Goal: Answer question/provide support

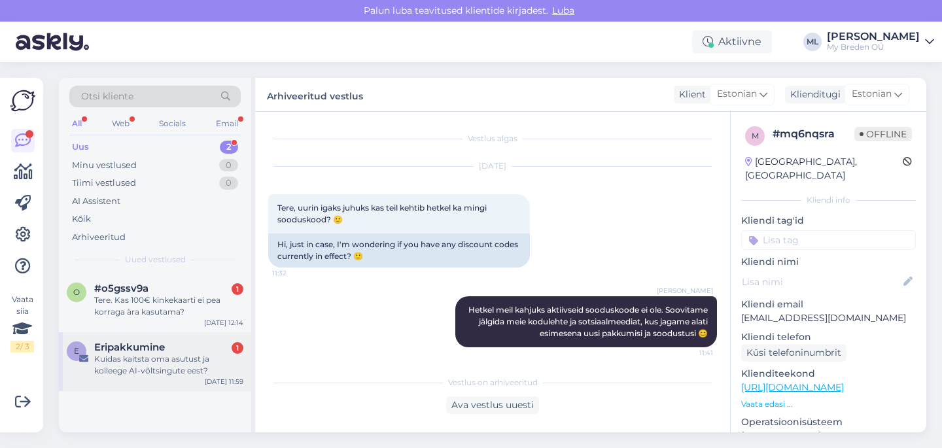
click at [200, 362] on div "Kuidas kaitsta oma asutust ja kolleege AI-võltsingute eest?" at bounding box center [168, 365] width 149 height 24
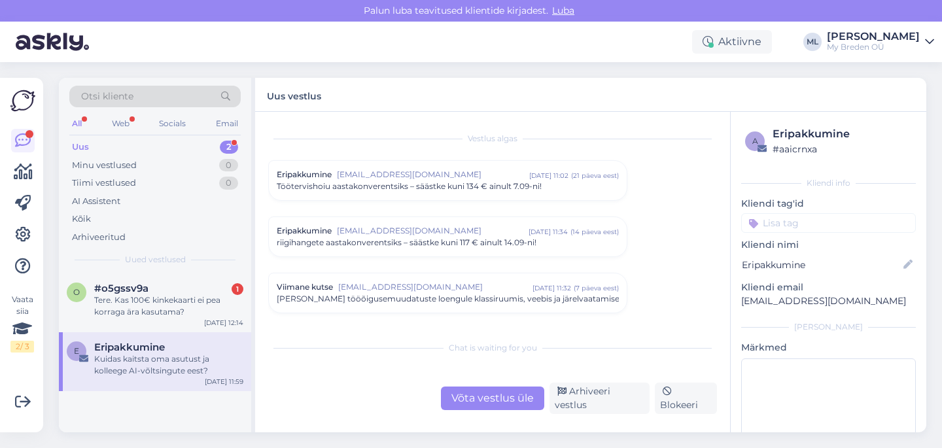
scroll to position [93, 0]
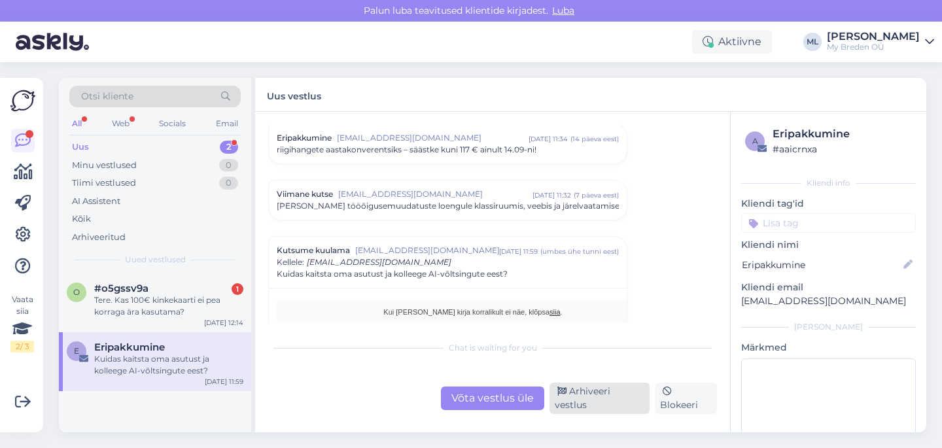
click at [578, 401] on div "Arhiveeri vestlus" at bounding box center [599, 398] width 100 height 31
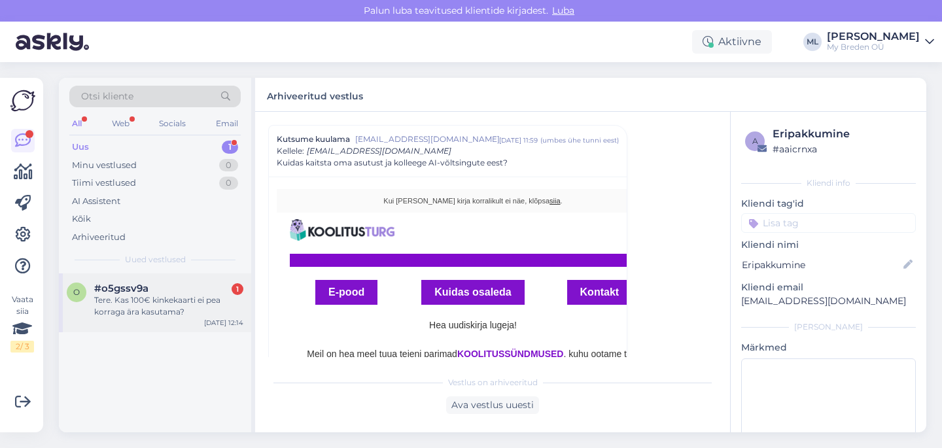
click at [197, 308] on div "Tere. Kas 100€ kinkekaarti ei pea korraga ära kasutama?" at bounding box center [168, 306] width 149 height 24
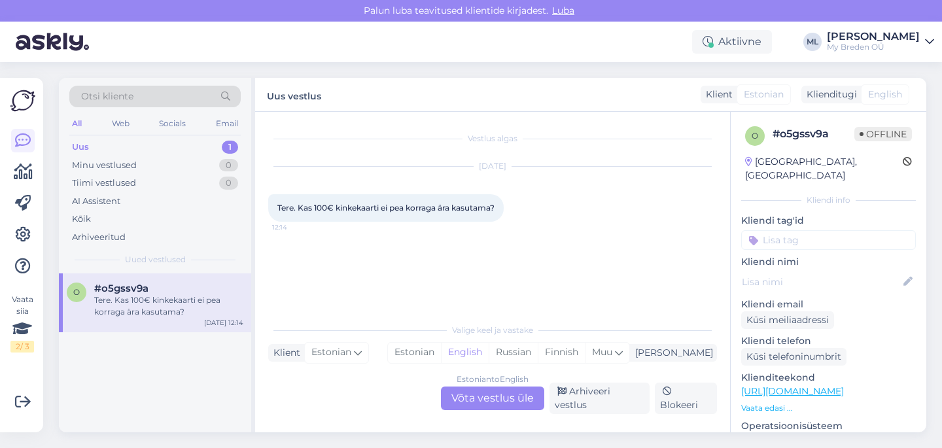
click at [476, 399] on div "Estonian to English Võta vestlus üle" at bounding box center [492, 399] width 103 height 24
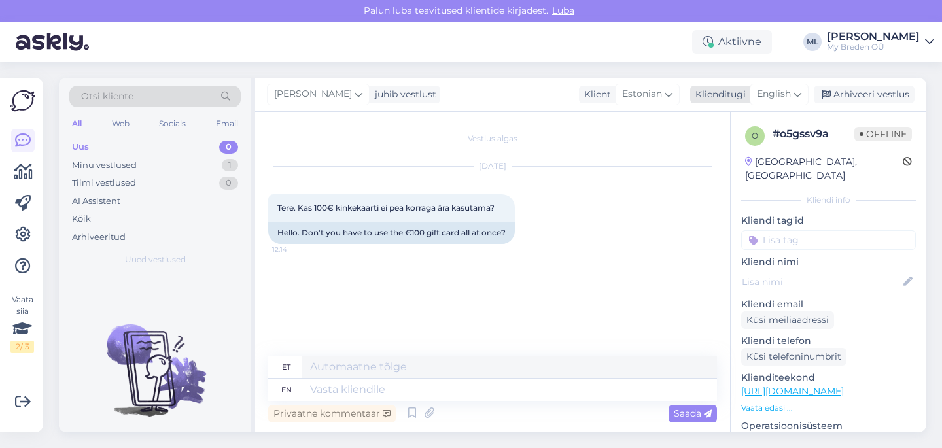
click at [784, 92] on span "English" at bounding box center [774, 94] width 34 height 14
type input "est"
drag, startPoint x: 702, startPoint y: 152, endPoint x: 695, endPoint y: 162, distance: 11.6
click at [702, 153] on link "Estonian" at bounding box center [750, 152] width 144 height 21
click at [464, 382] on textarea at bounding box center [492, 386] width 449 height 27
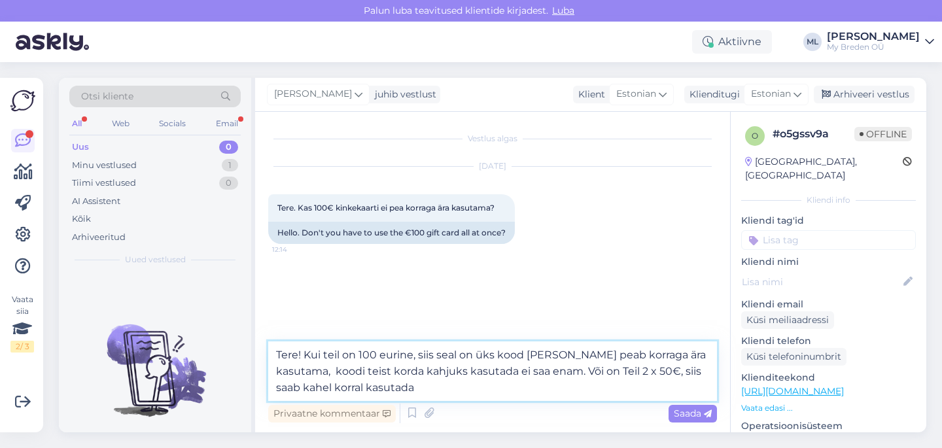
type textarea "Tere! Kui teil on 100 eurine, siis seal on üks kood [PERSON_NAME] peab korraga …"
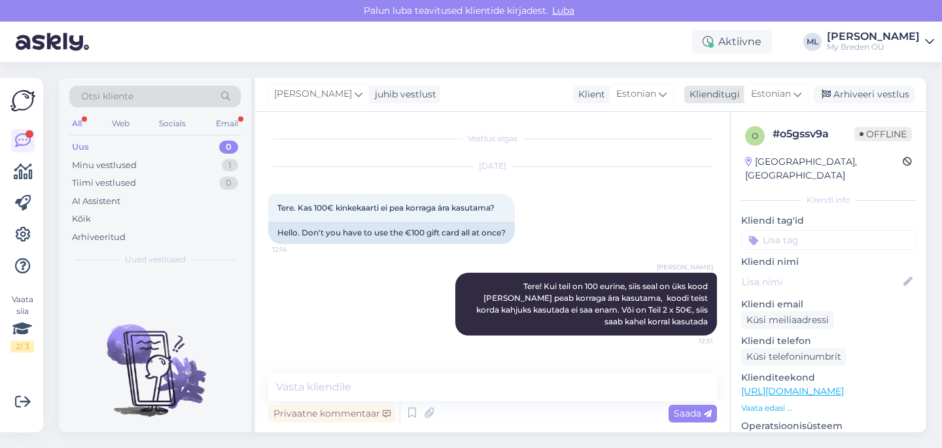
click at [882, 99] on div "Arhiveeri vestlus" at bounding box center [864, 95] width 101 height 18
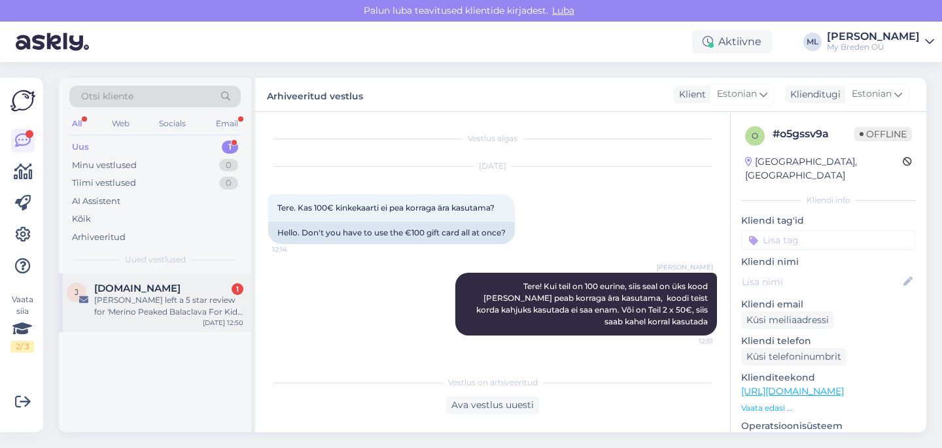
click at [137, 288] on span "[DOMAIN_NAME]" at bounding box center [137, 289] width 86 height 12
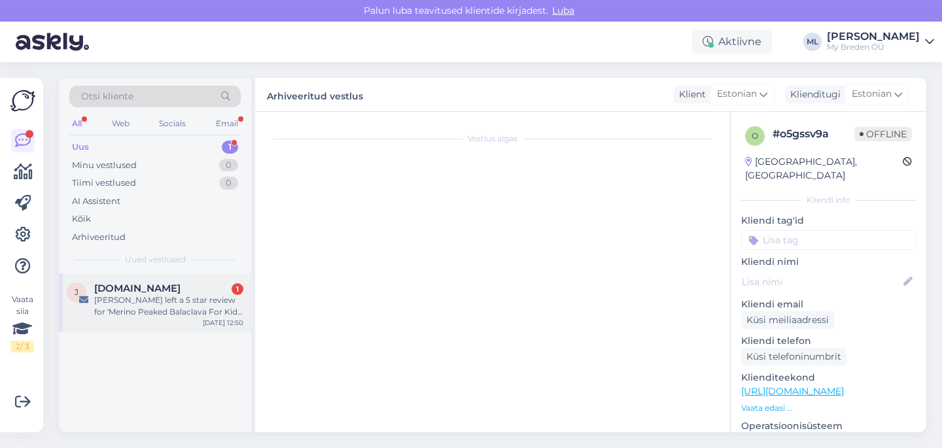
scroll to position [5493, 0]
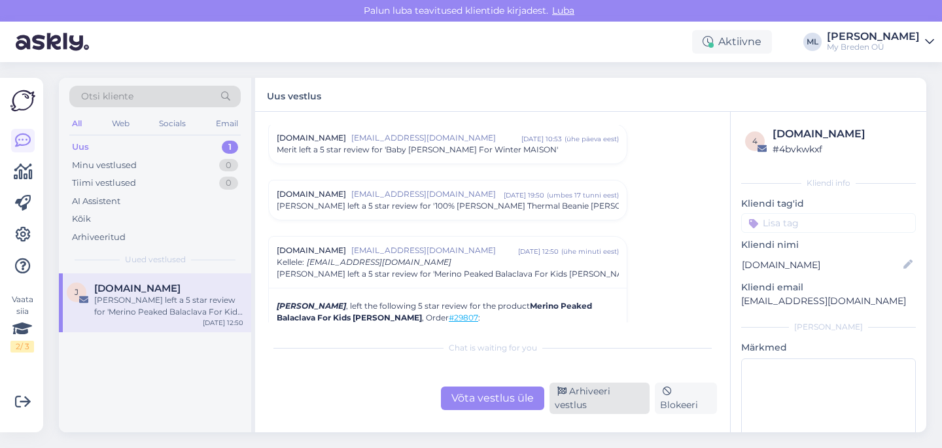
click at [619, 410] on div "Arhiveeri vestlus" at bounding box center [599, 398] width 100 height 31
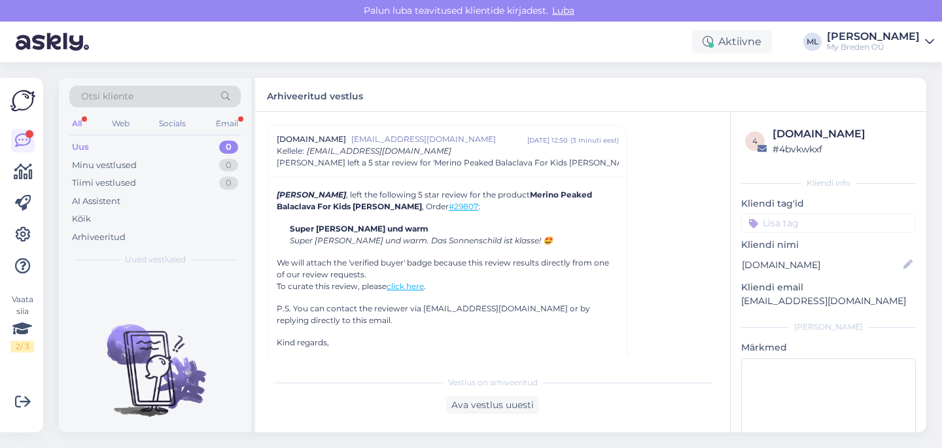
scroll to position [6164, 0]
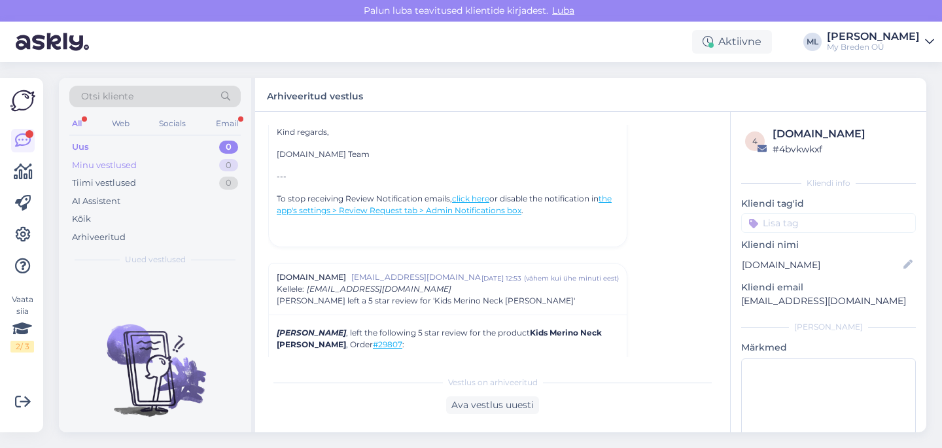
click at [190, 166] on div "Minu vestlused 0" at bounding box center [154, 165] width 171 height 18
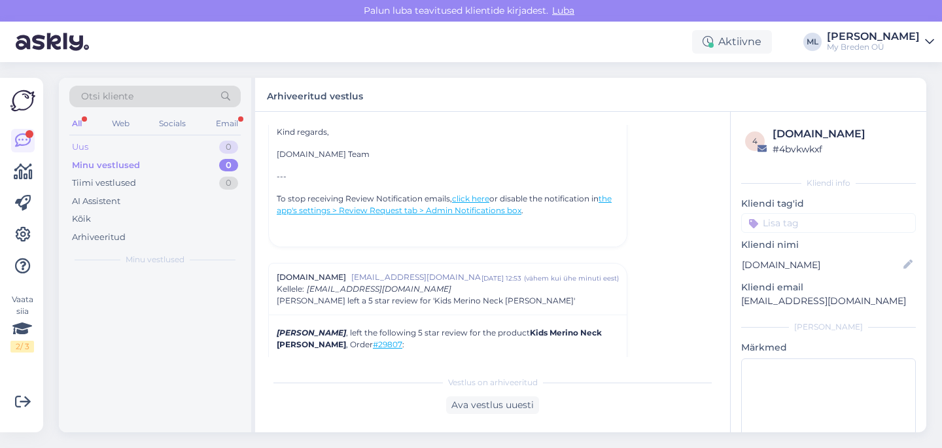
click at [168, 151] on div "Uus 0" at bounding box center [154, 147] width 171 height 18
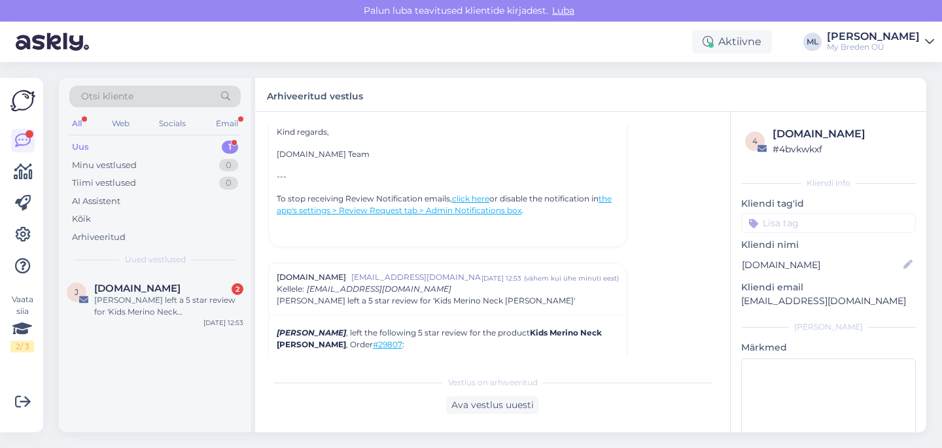
drag, startPoint x: 143, startPoint y: 322, endPoint x: 126, endPoint y: 343, distance: 27.4
click at [142, 322] on div "J [DOMAIN_NAME] 2 [PERSON_NAME] left a 5 star review for 'Kids Merino Neck [PER…" at bounding box center [155, 302] width 192 height 59
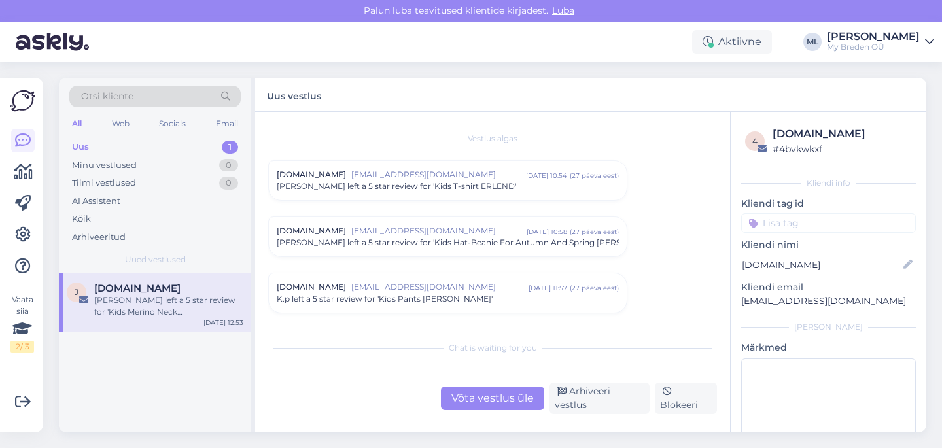
scroll to position [5604, 0]
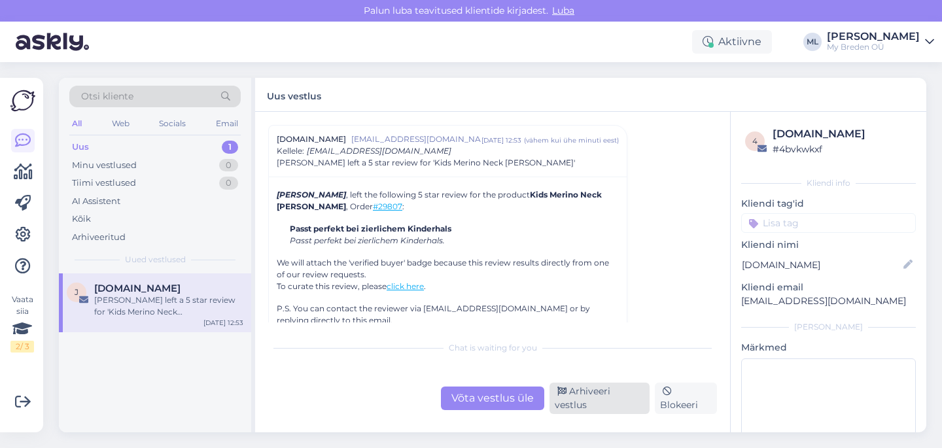
click at [587, 394] on div "Arhiveeri vestlus" at bounding box center [599, 398] width 100 height 31
